Goal: Task Accomplishment & Management: Use online tool/utility

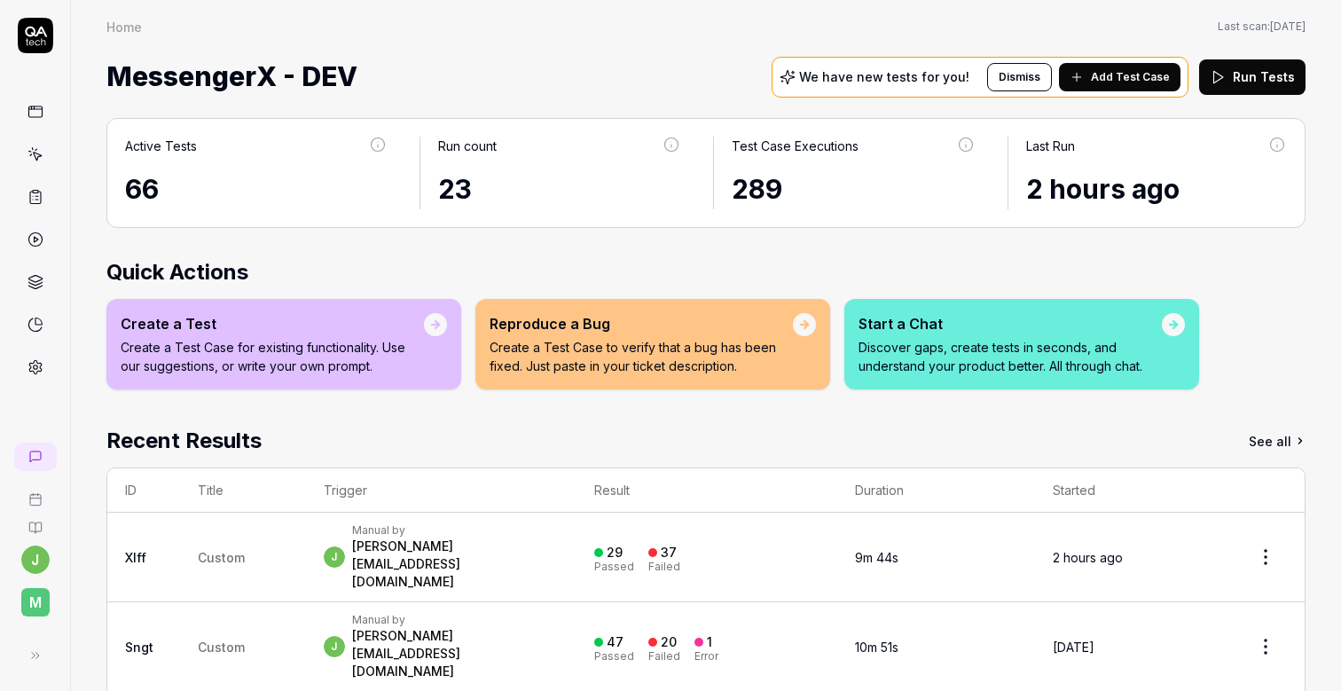
click at [30, 207] on link at bounding box center [36, 197] width 32 height 32
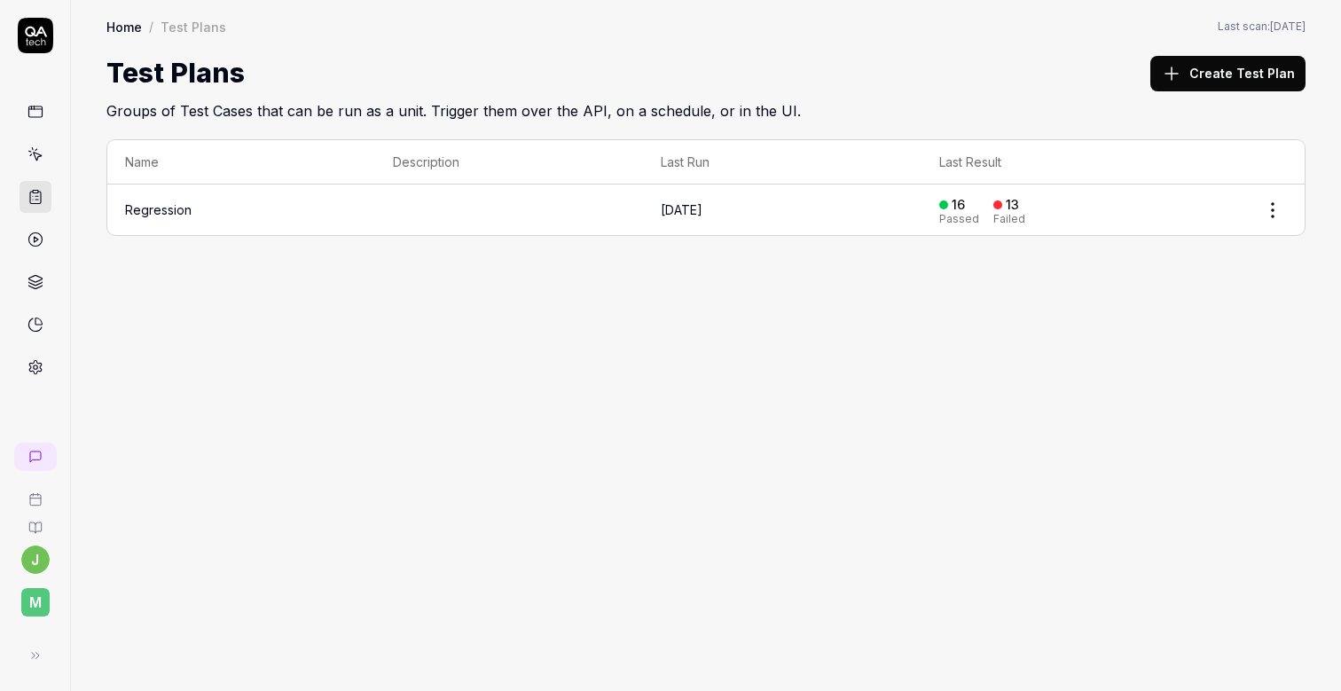
click at [1235, 71] on button "Create Test Plan" at bounding box center [1227, 73] width 155 height 35
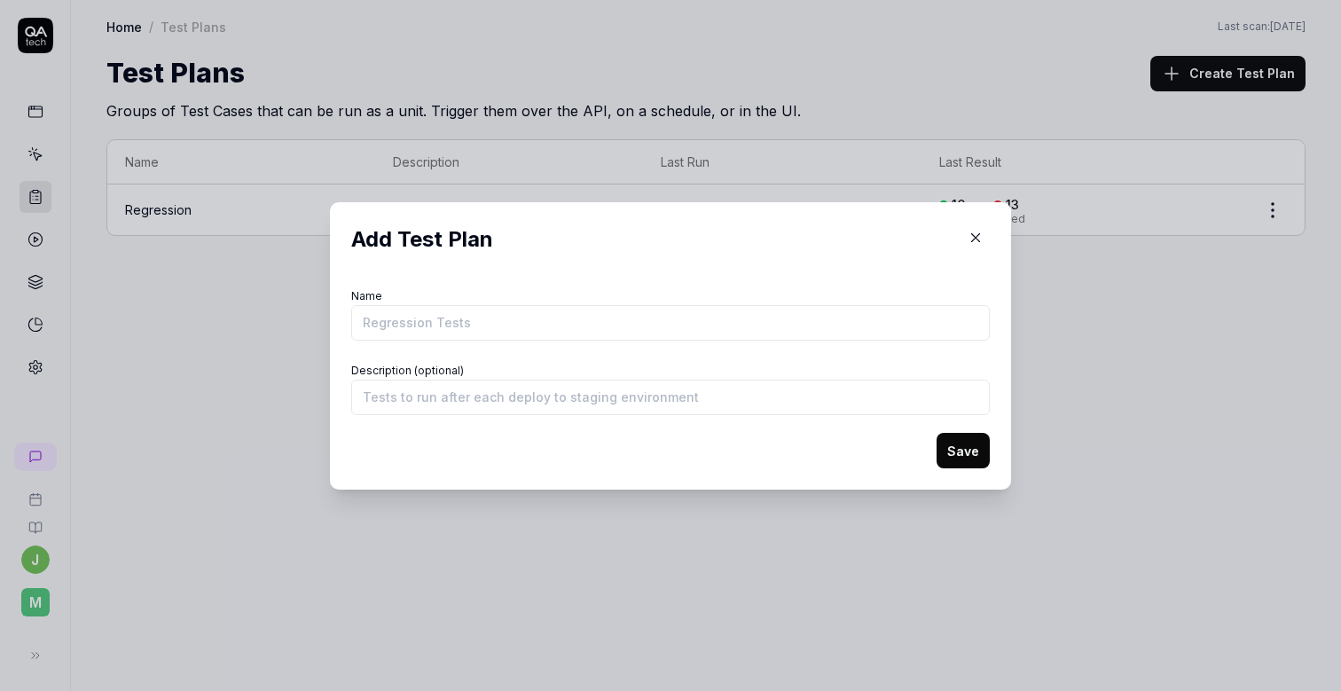
click at [491, 321] on input "Name" at bounding box center [670, 322] width 638 height 35
type input "Algolia and local search of podcast shows and episodes Сontinue to explore ways…"
type input "MessengerX App Test Plan - Desktop"
click at [433, 405] on input "Description (optional)" at bounding box center [670, 397] width 638 height 35
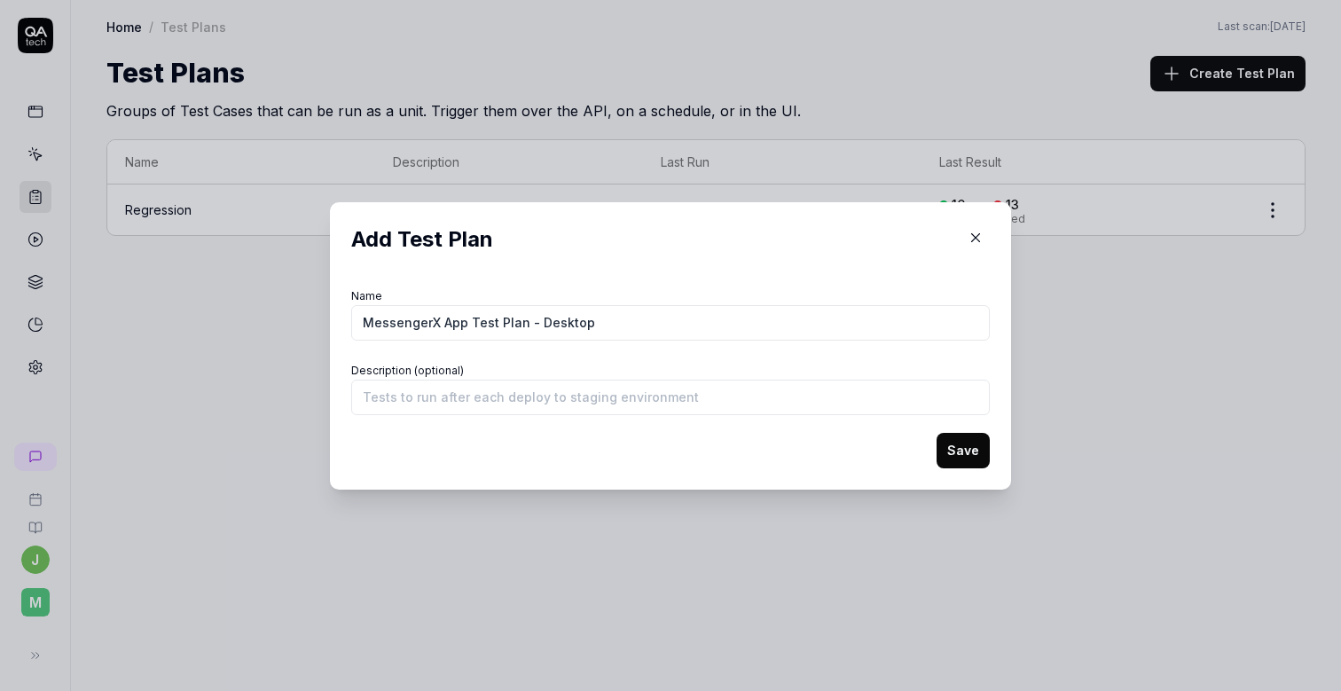
click at [772, 471] on div "Add Test Plan Name MessengerX App Test Plan - Desktop Description (optional) Sa…" at bounding box center [670, 345] width 681 height 287
click at [965, 456] on button "Save" at bounding box center [962, 450] width 53 height 35
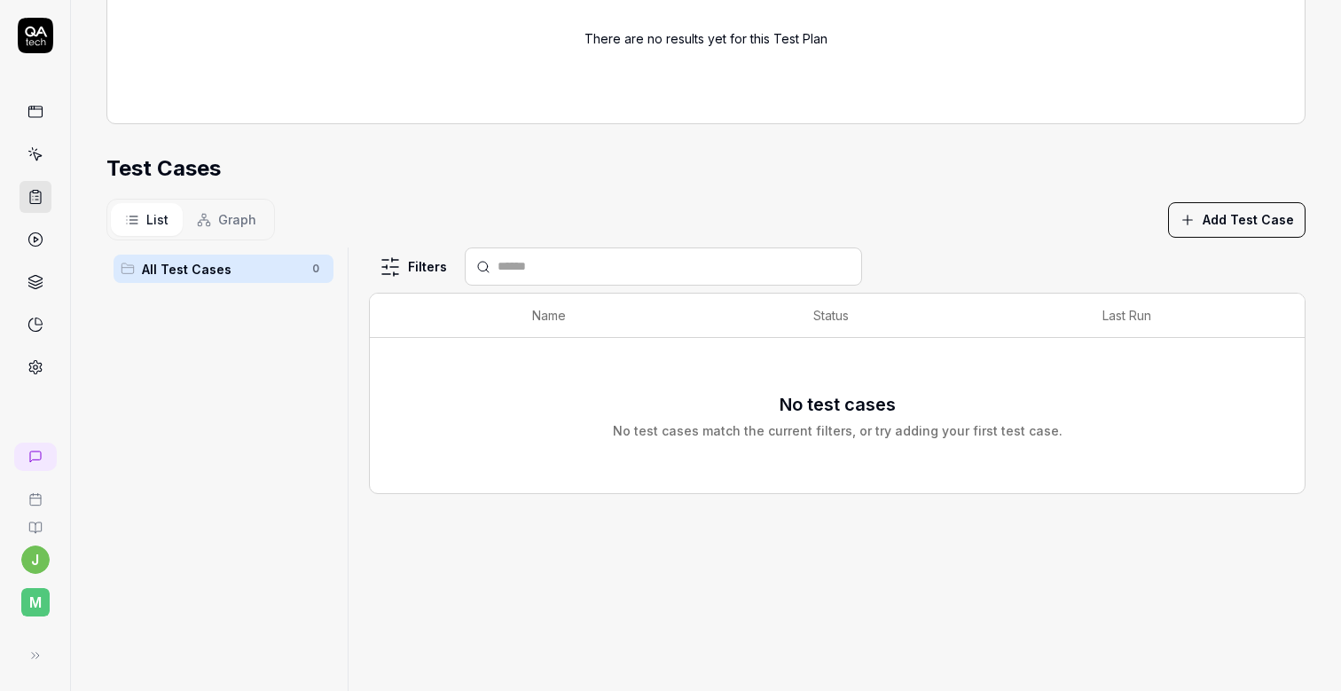
scroll to position [426, 0]
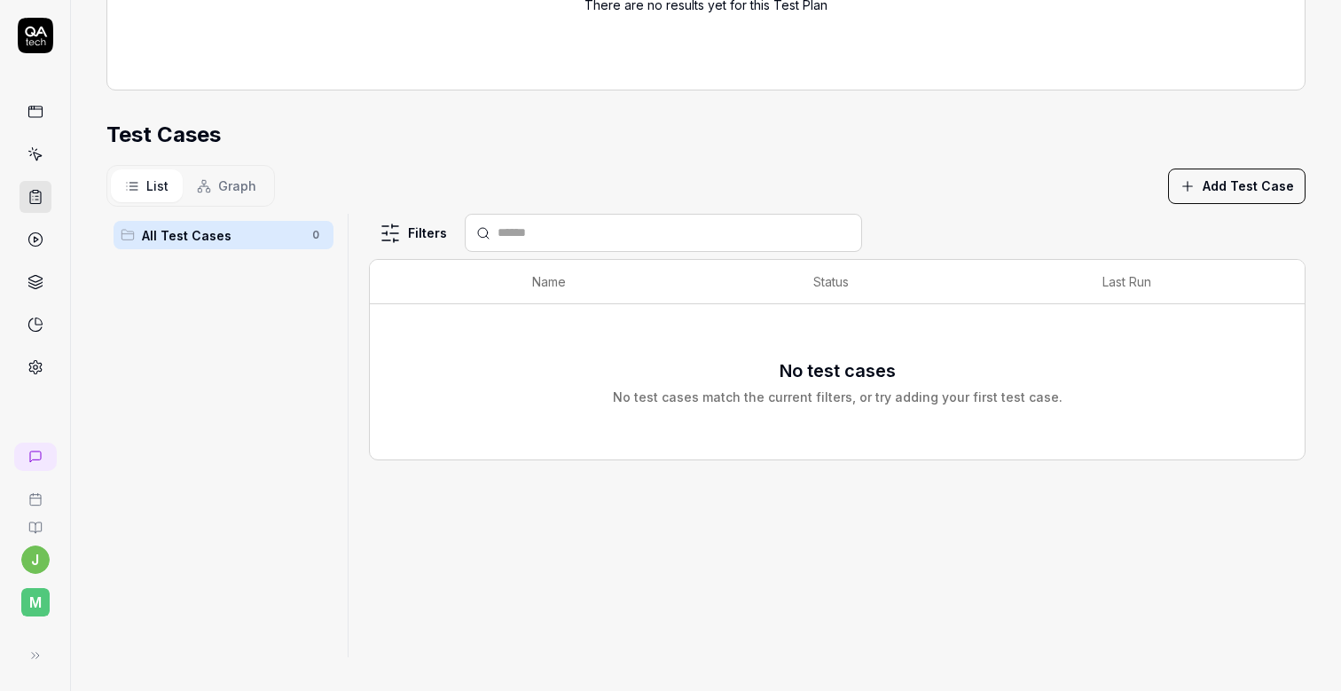
click at [1237, 180] on button "Add Test Case" at bounding box center [1236, 185] width 137 height 35
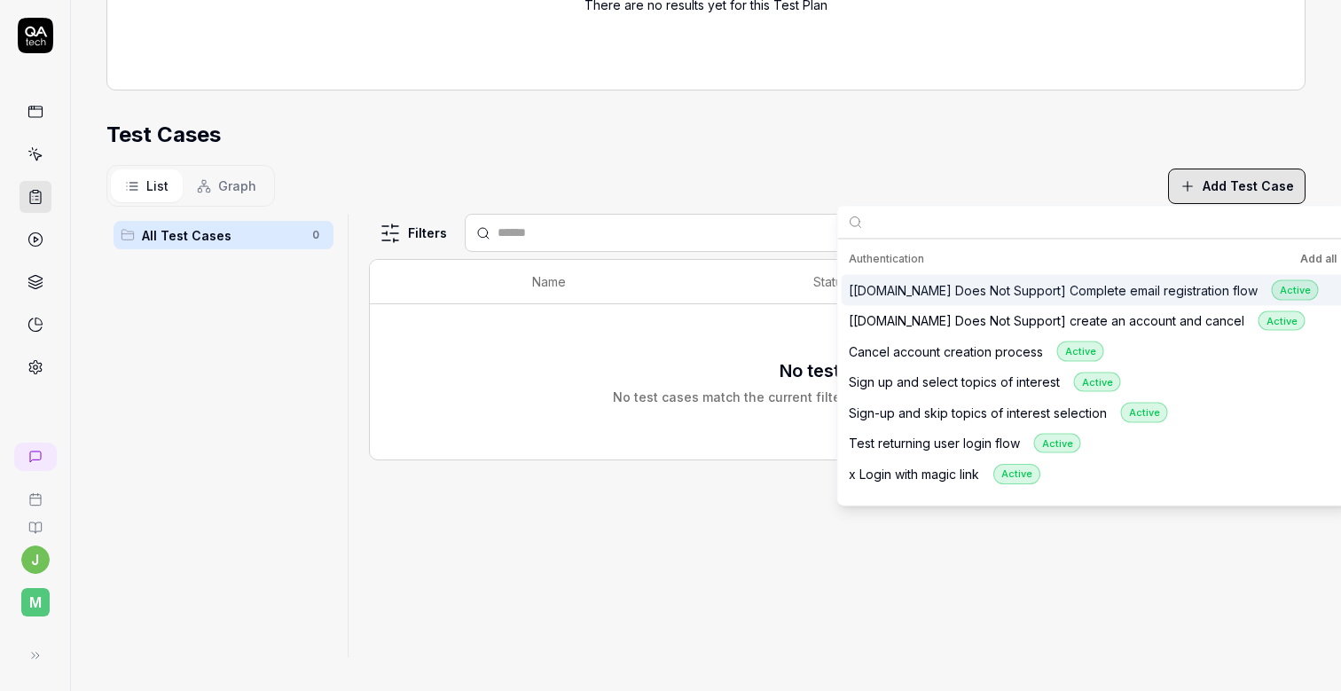
click at [1028, 193] on div "List Graph Add Test Case" at bounding box center [705, 186] width 1199 height 42
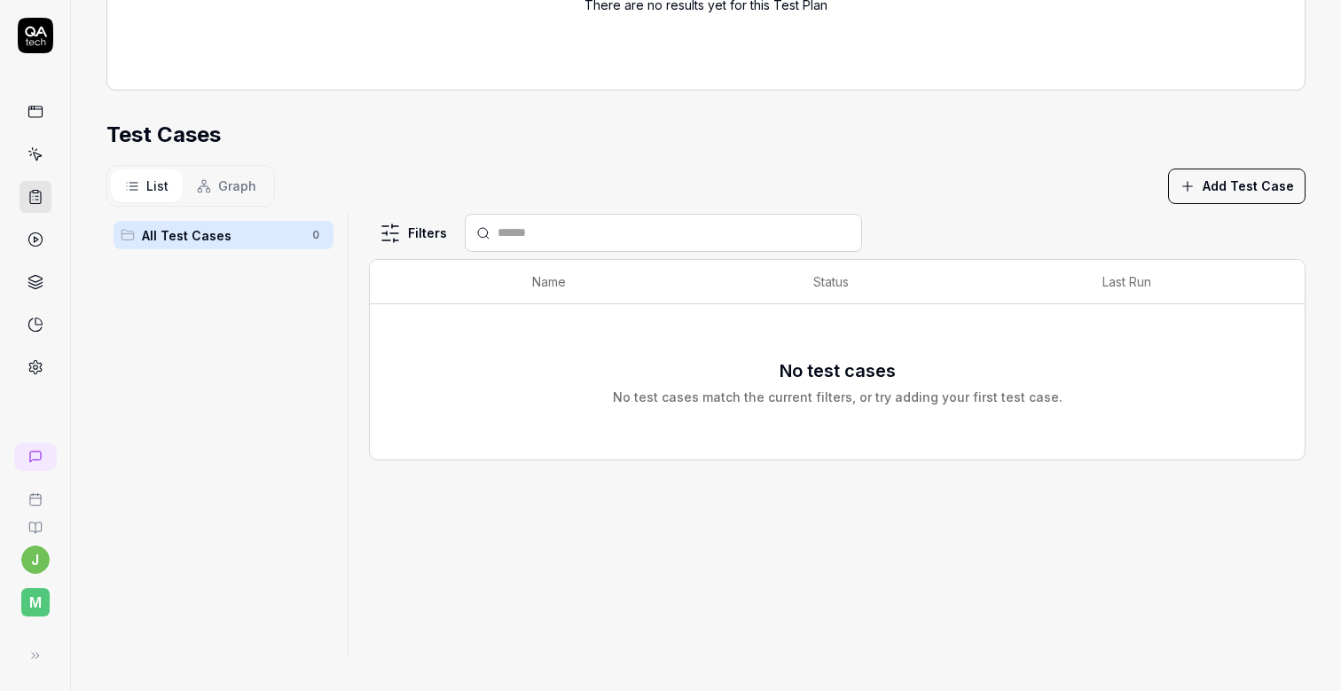
click at [1239, 168] on button "Add Test Case" at bounding box center [1236, 185] width 137 height 35
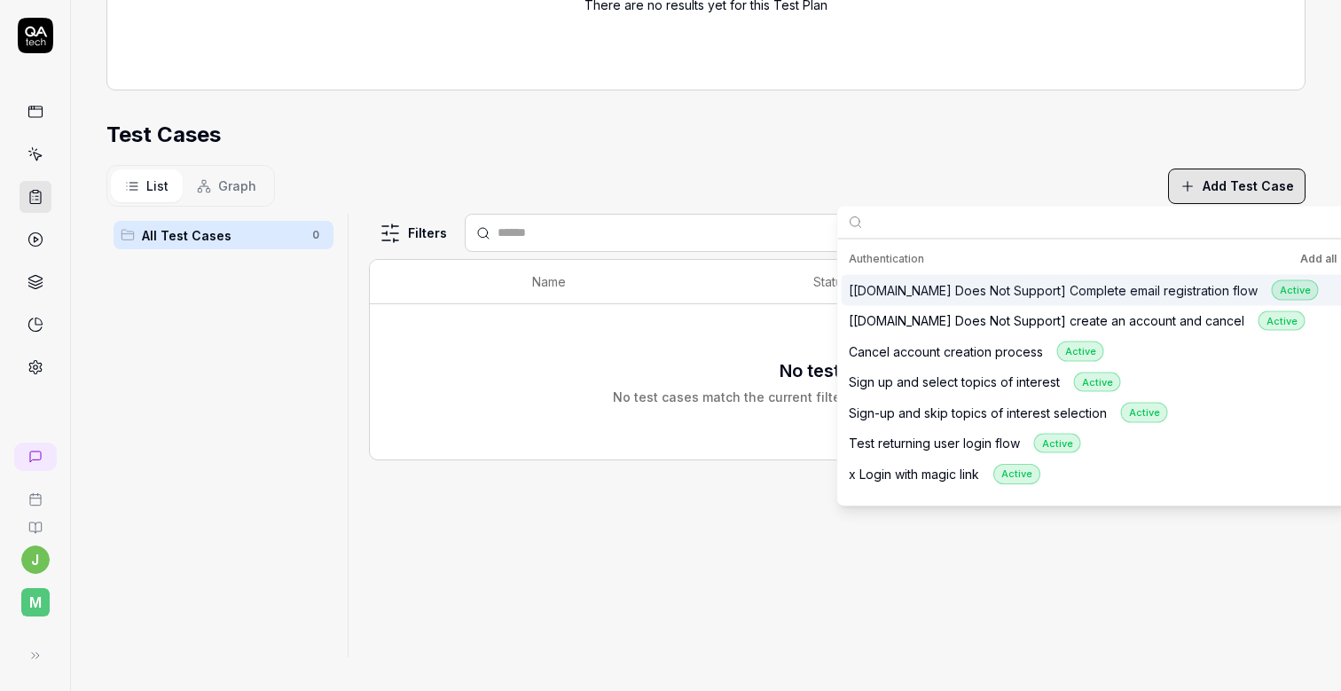
click at [1296, 255] on button "Add all" at bounding box center [1317, 258] width 43 height 21
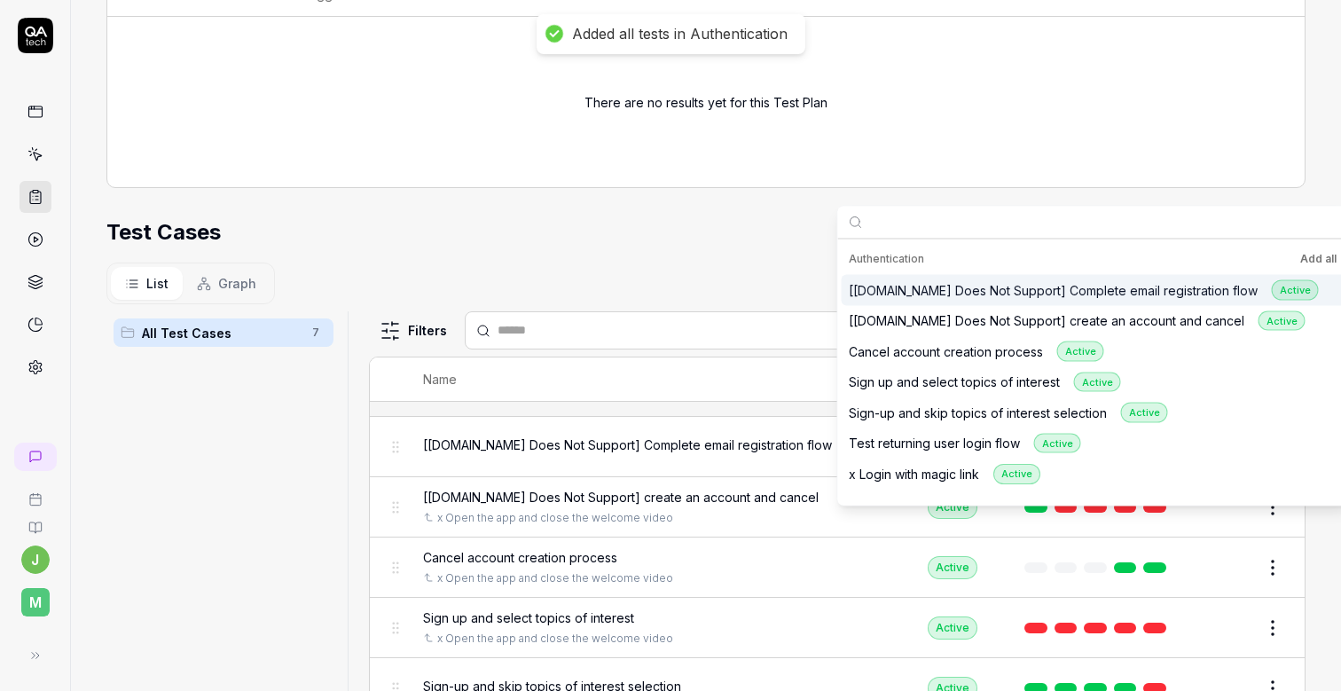
scroll to position [523, 0]
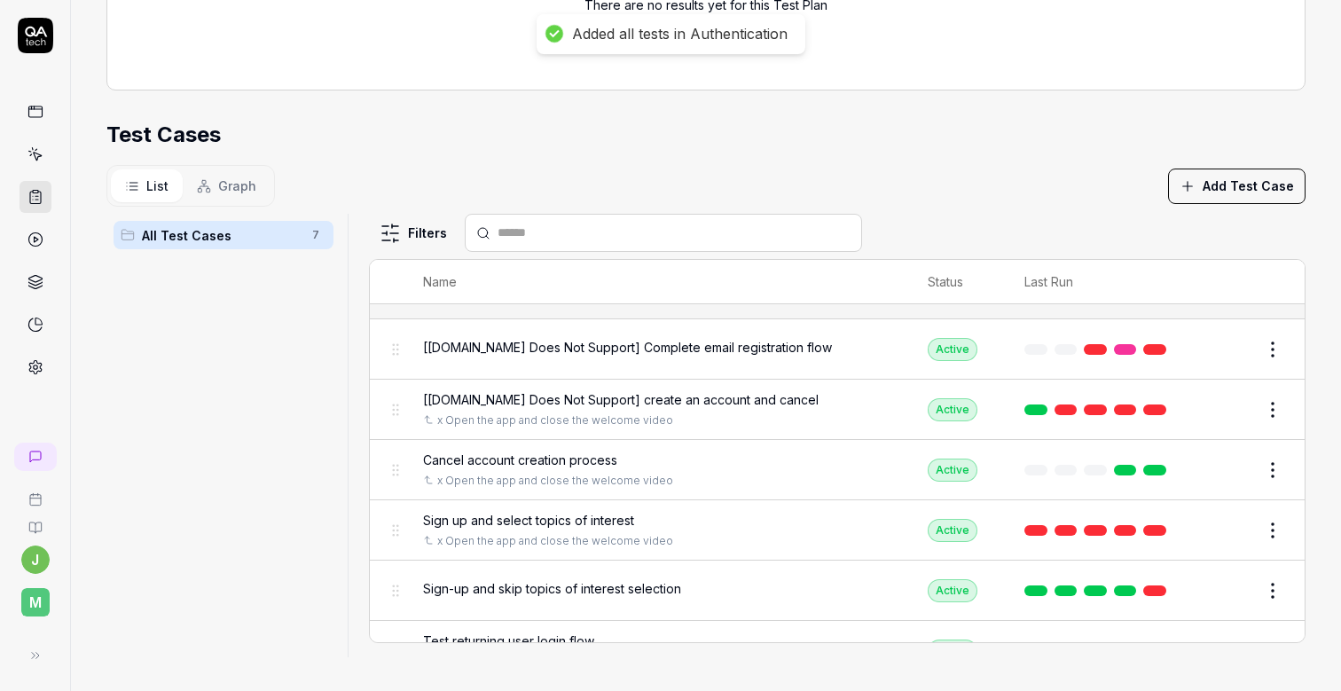
click at [728, 149] on section "Test Cases List Graph Add Test Case All Test Cases 7 Filters Name Status Last R…" at bounding box center [705, 388] width 1199 height 538
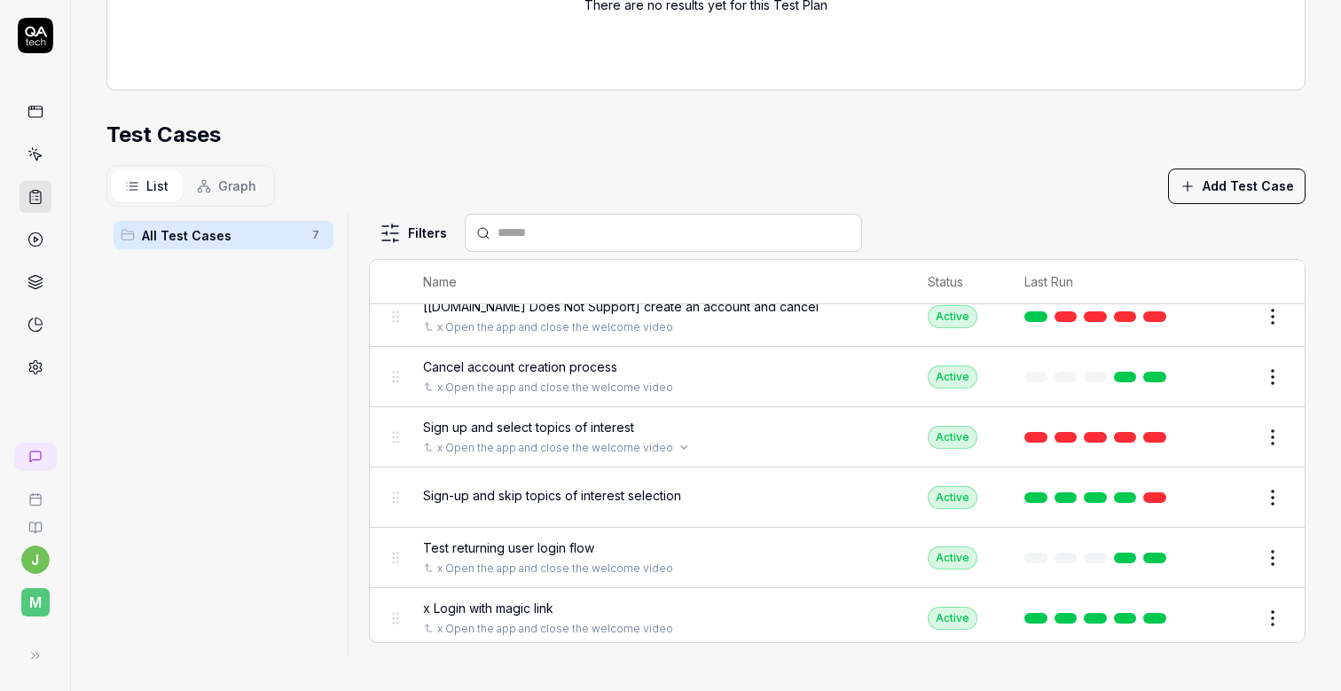
scroll to position [0, 0]
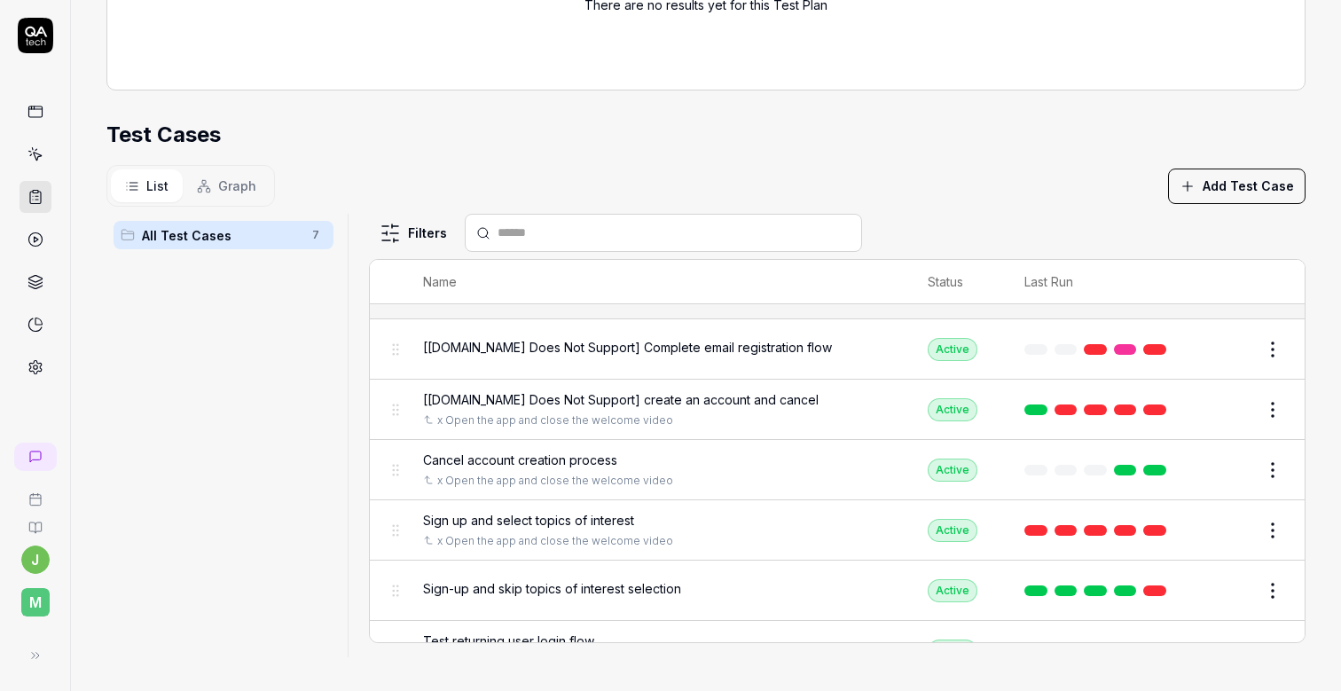
click at [214, 227] on span "All Test Cases" at bounding box center [222, 235] width 160 height 19
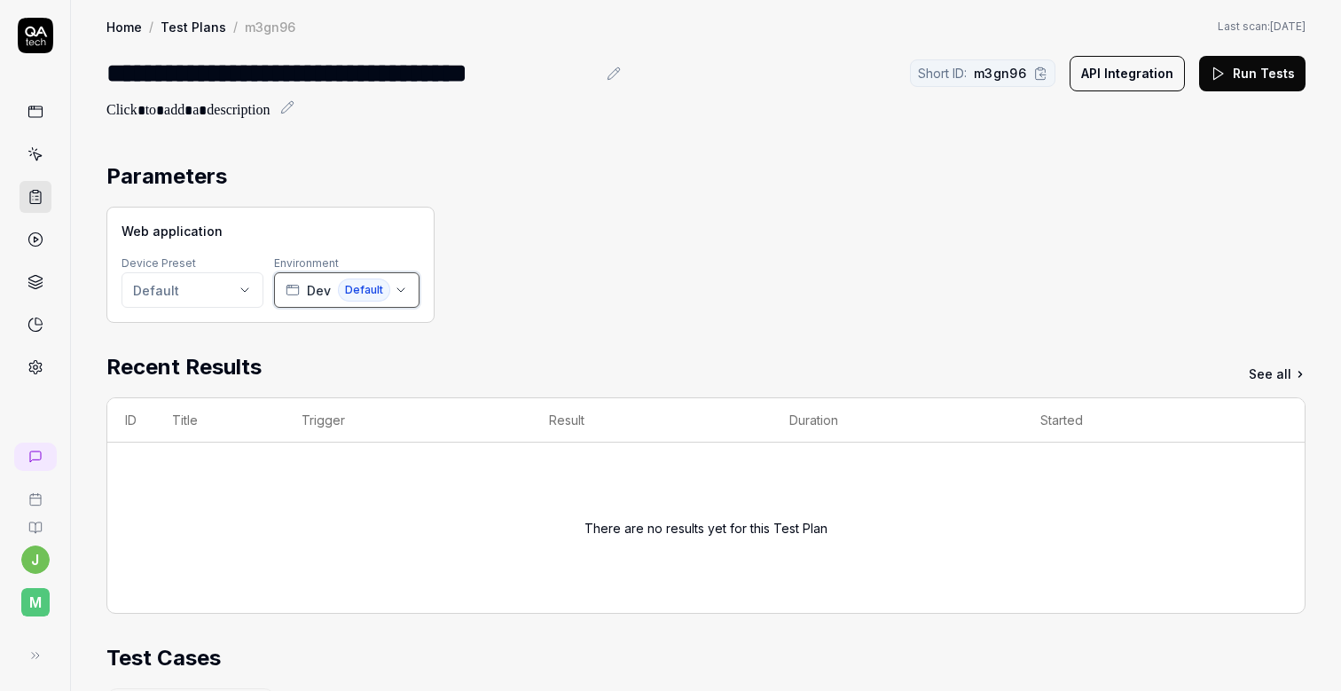
click at [405, 294] on icon "button" at bounding box center [401, 290] width 14 height 14
click at [525, 250] on div "Web application Device Preset Default Environment Dev Default" at bounding box center [705, 265] width 1199 height 116
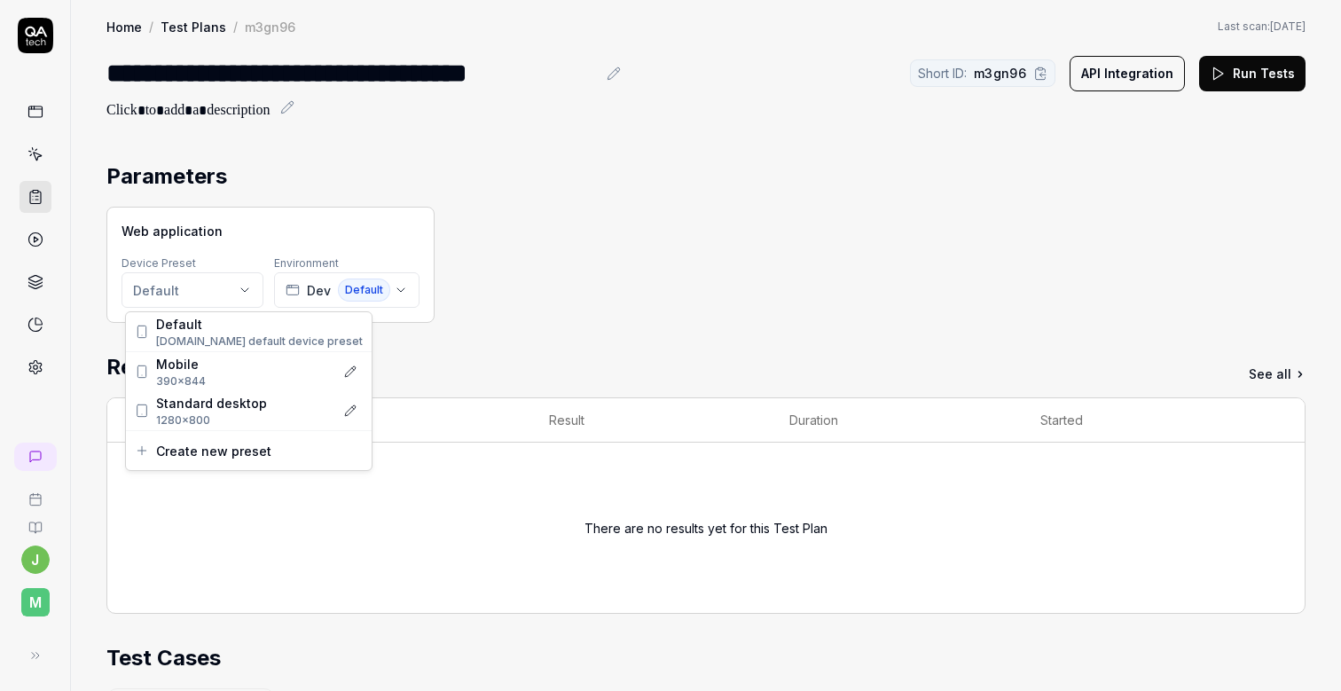
click at [232, 286] on html "**********" at bounding box center [670, 345] width 1341 height 691
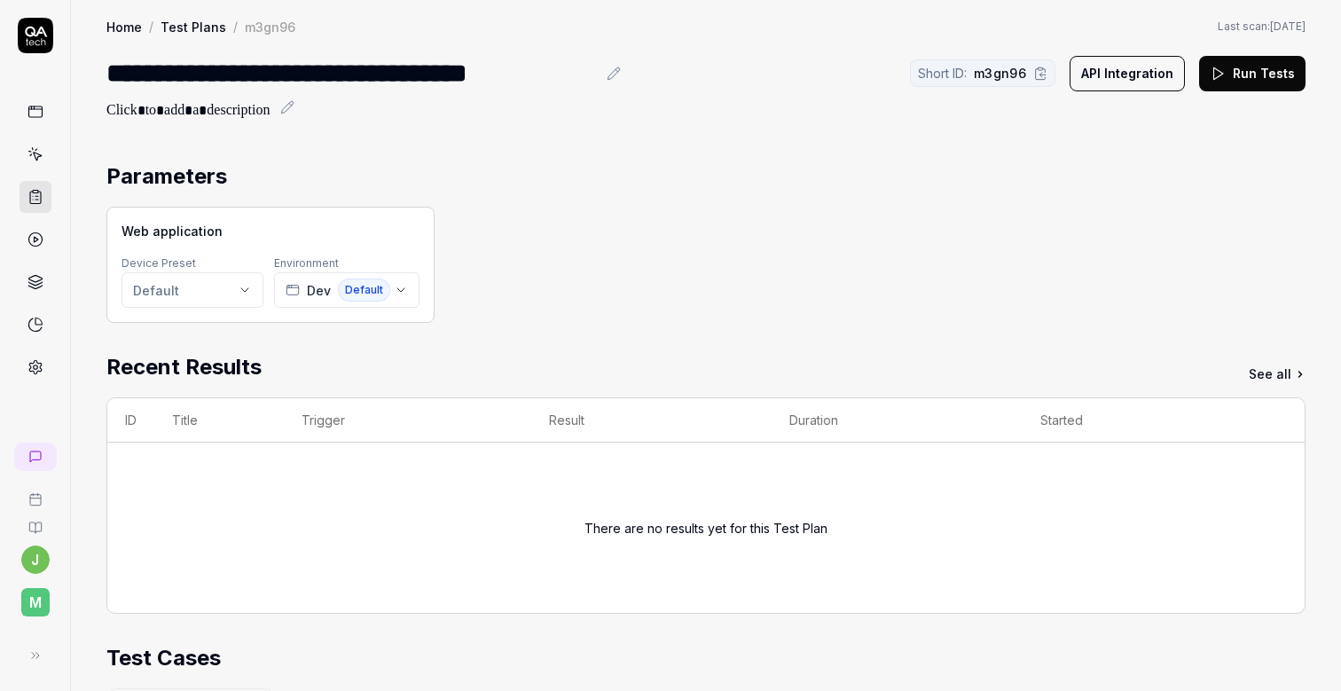
click at [625, 297] on div "Web application Device Preset Default Environment Dev Default" at bounding box center [705, 265] width 1199 height 116
click at [35, 156] on icon at bounding box center [35, 154] width 16 height 16
